Goal: Find specific page/section: Find specific page/section

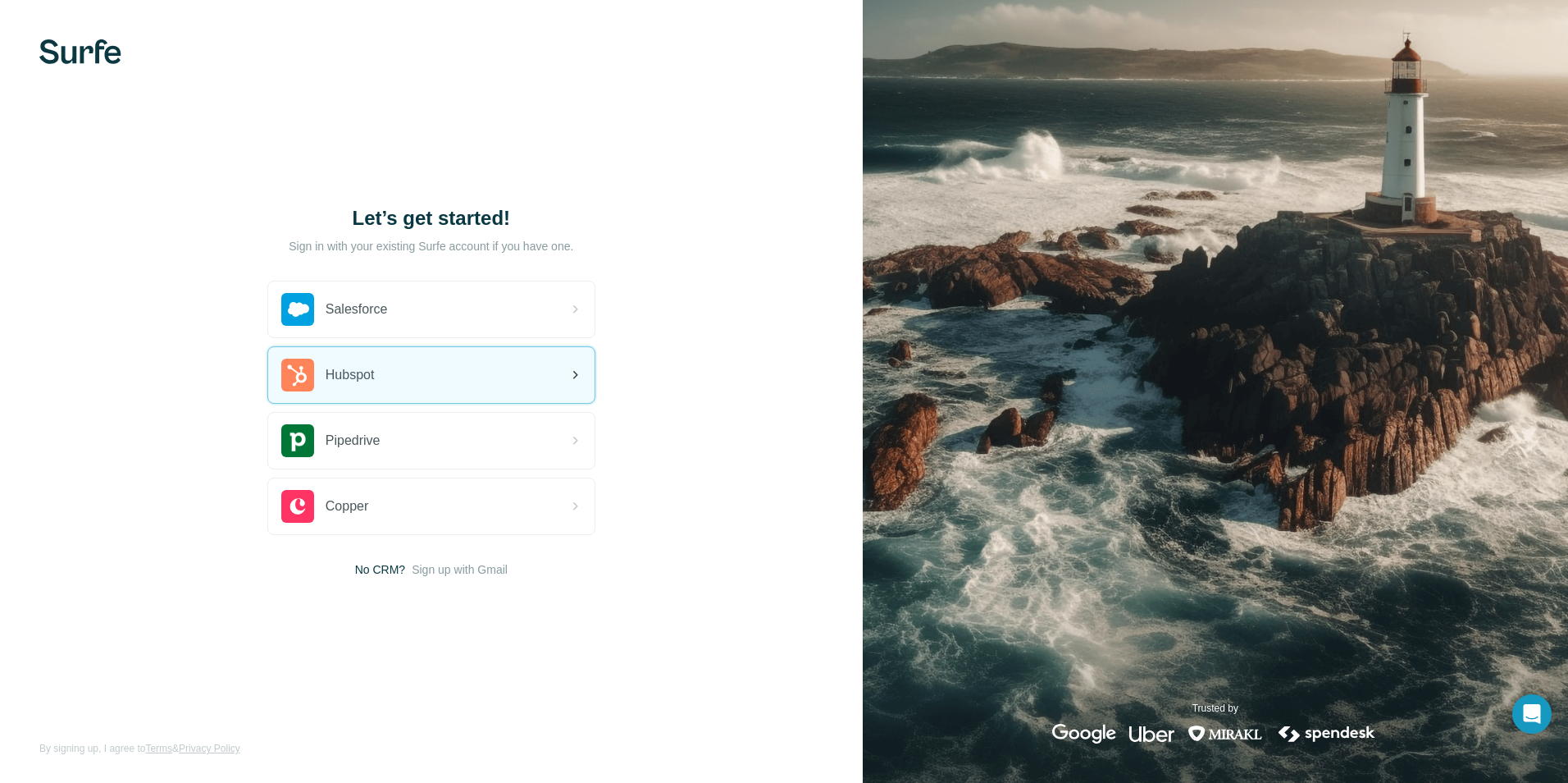
click at [396, 382] on div "Hubspot" at bounding box center [431, 375] width 327 height 55
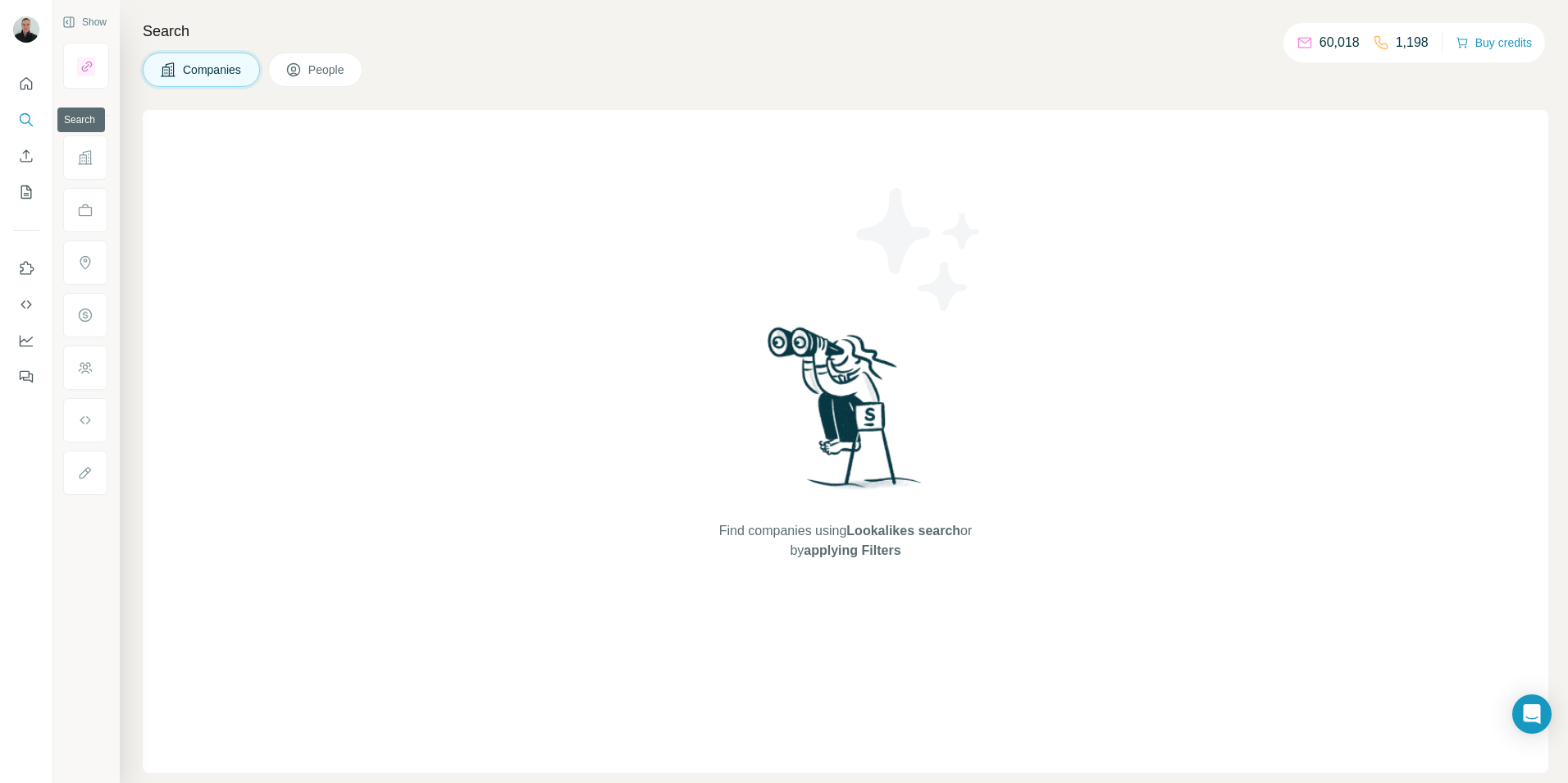
click at [22, 104] on nav at bounding box center [26, 138] width 26 height 138
click at [24, 118] on icon "Search" at bounding box center [26, 120] width 17 height 17
click at [29, 118] on icon "Search" at bounding box center [24, 118] width 11 height 11
